Goal: Navigation & Orientation: Find specific page/section

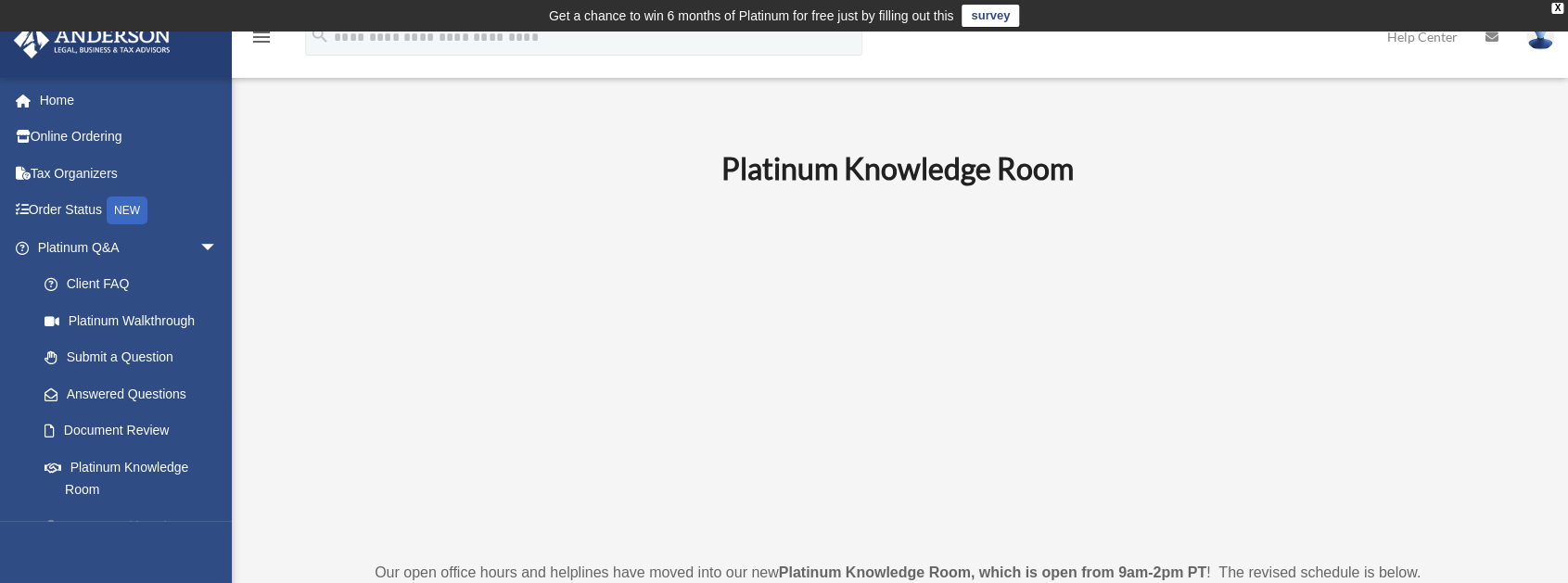
scroll to position [185, 0]
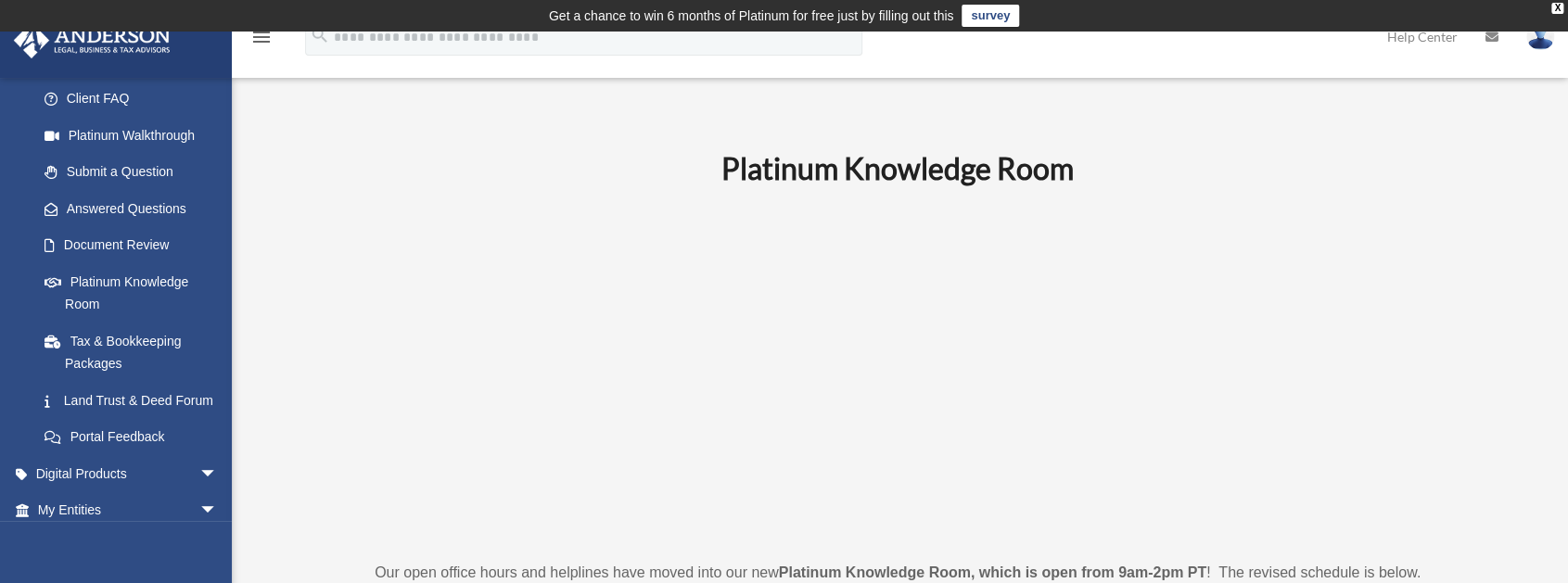
drag, startPoint x: 0, startPoint y: 0, endPoint x: 292, endPoint y: 166, distance: 335.9
click at [292, 166] on h1 "Platinum Knowledge Room" at bounding box center [897, 169] width 1267 height 42
click at [105, 341] on link "Tax & Bookkeeping Packages" at bounding box center [136, 353] width 220 height 60
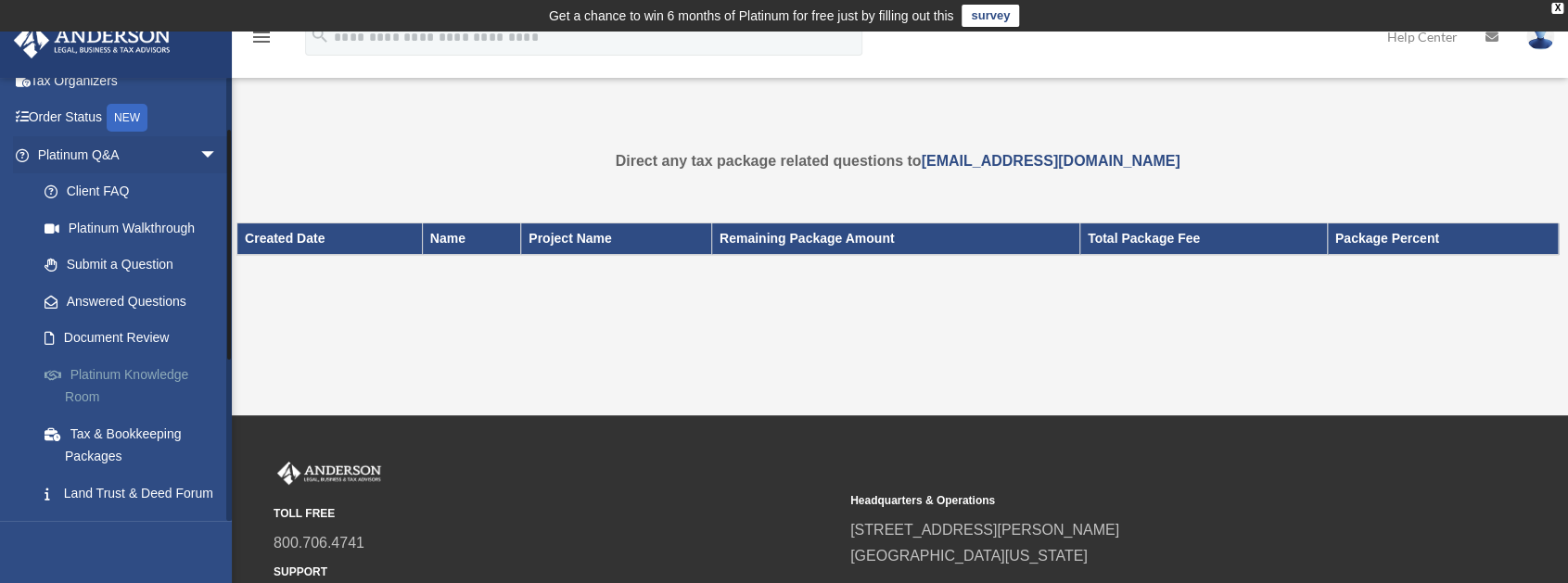
scroll to position [371, 0]
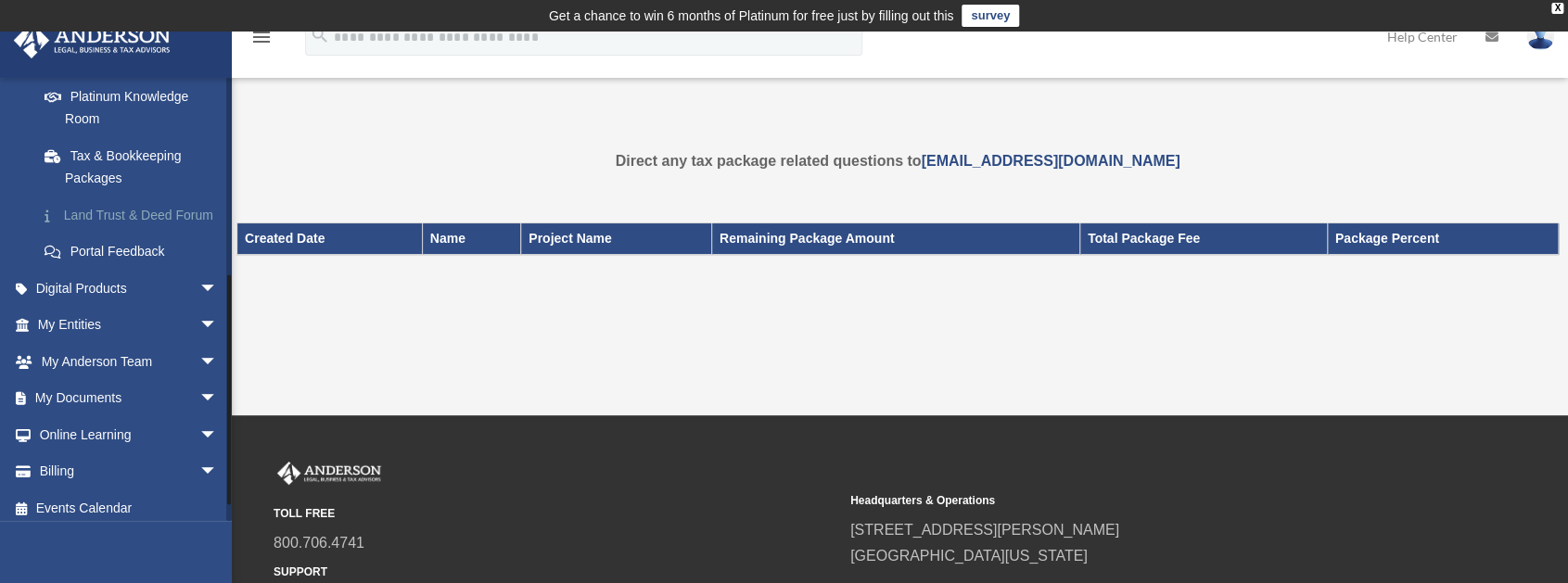
click at [92, 216] on link "Land Trust & Deed Forum" at bounding box center [136, 214] width 220 height 37
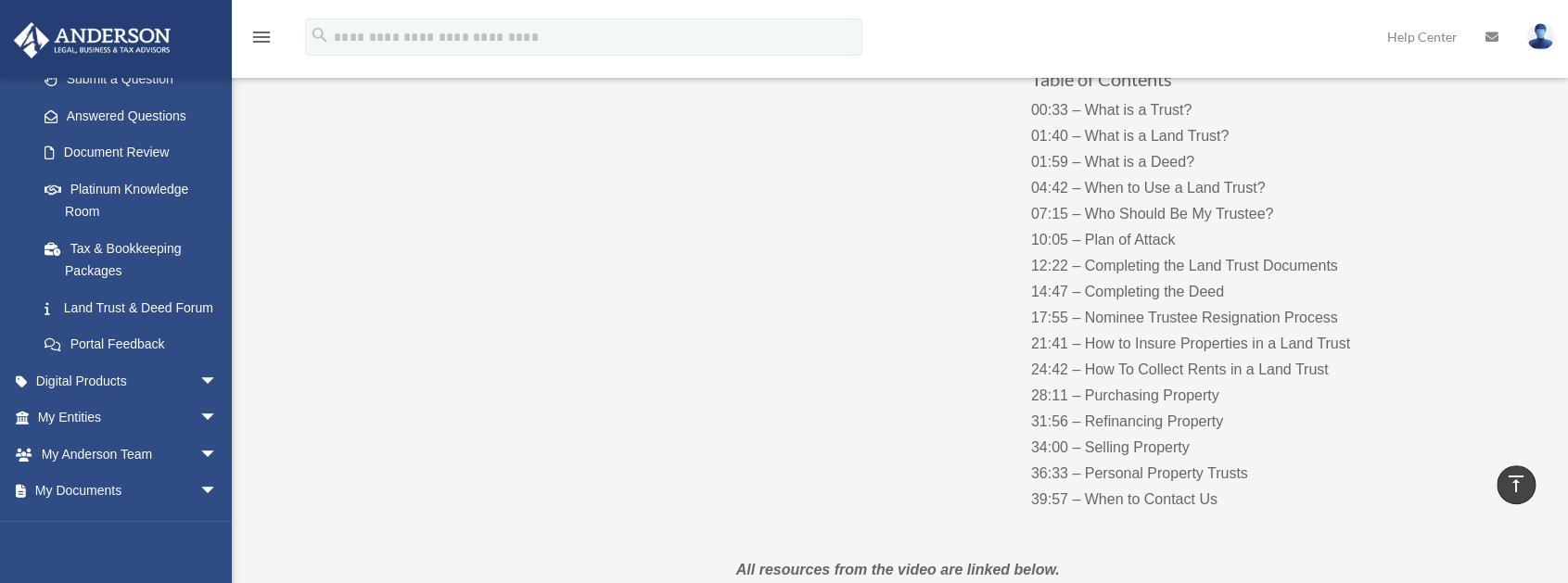
scroll to position [278, 0]
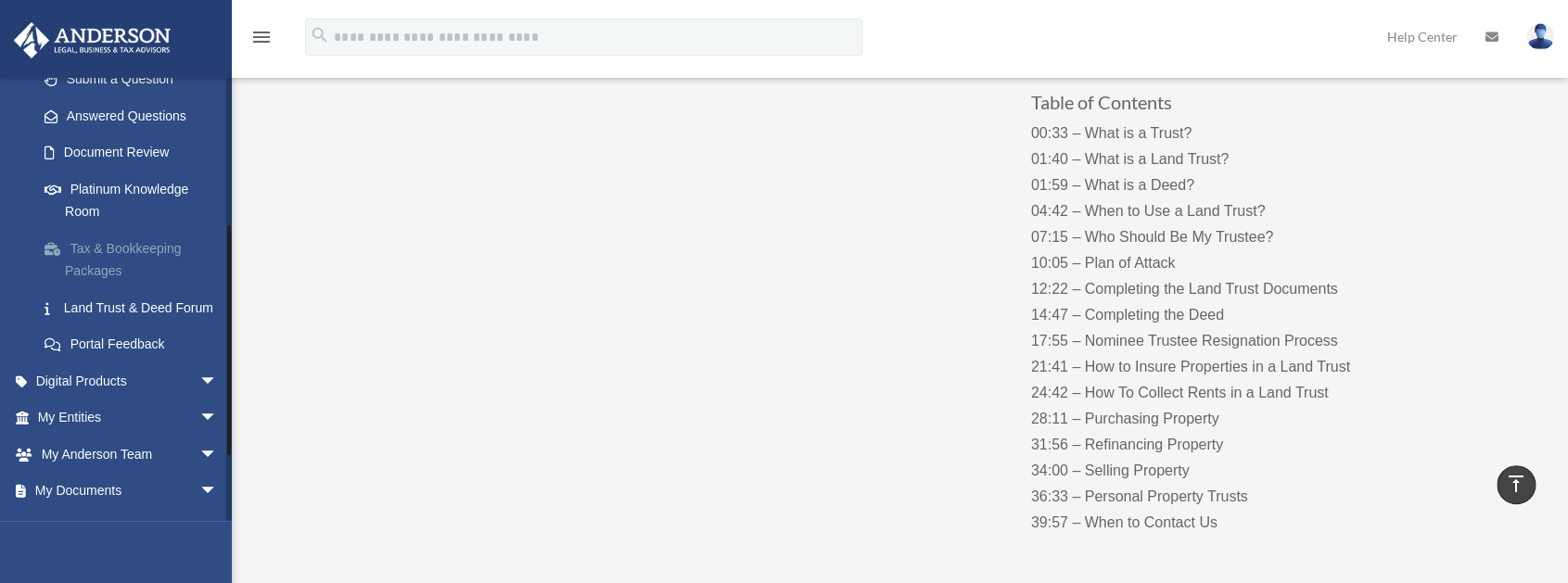
click at [115, 243] on link "Tax & Bookkeeping Packages" at bounding box center [136, 260] width 220 height 60
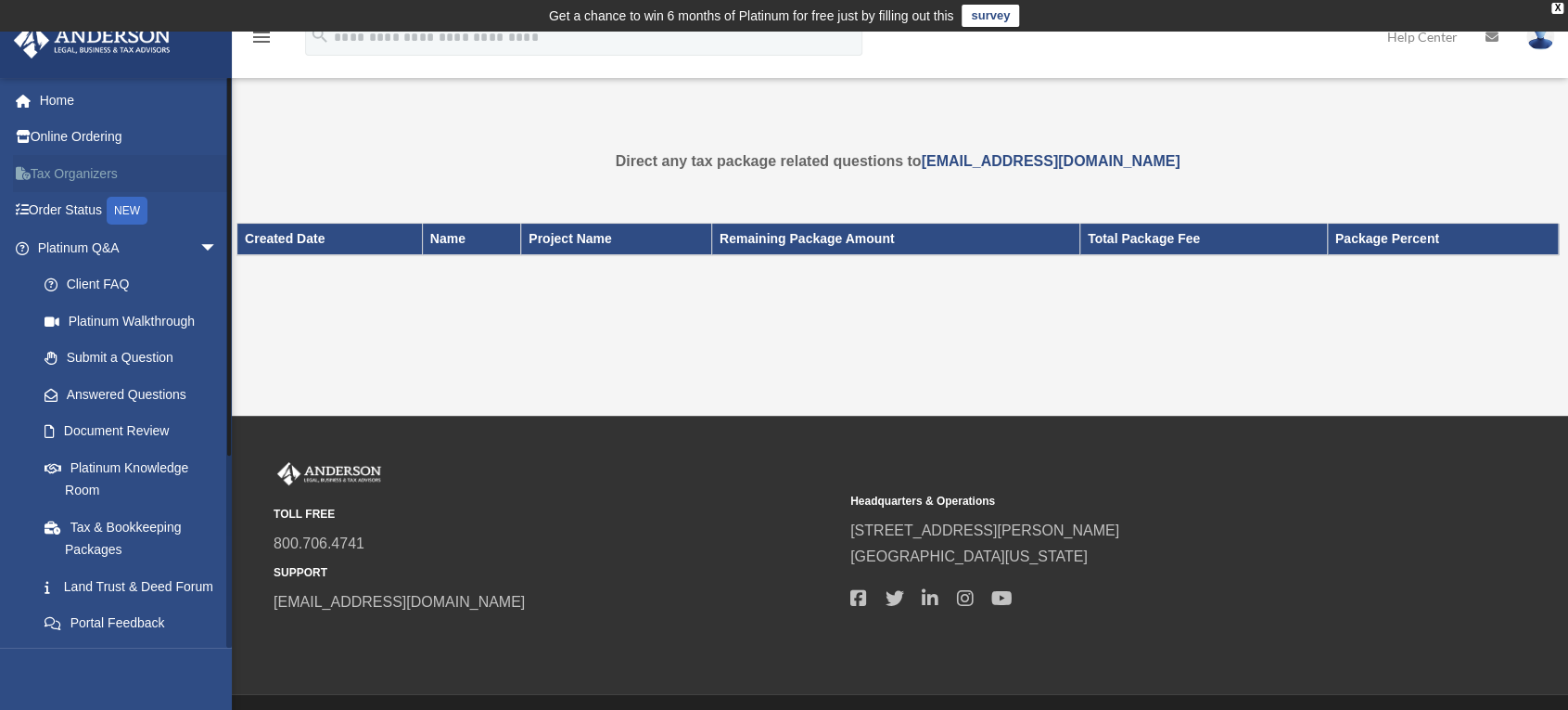
click at [60, 166] on link "Tax Organizers" at bounding box center [130, 173] width 233 height 37
